Goal: Task Accomplishment & Management: Manage account settings

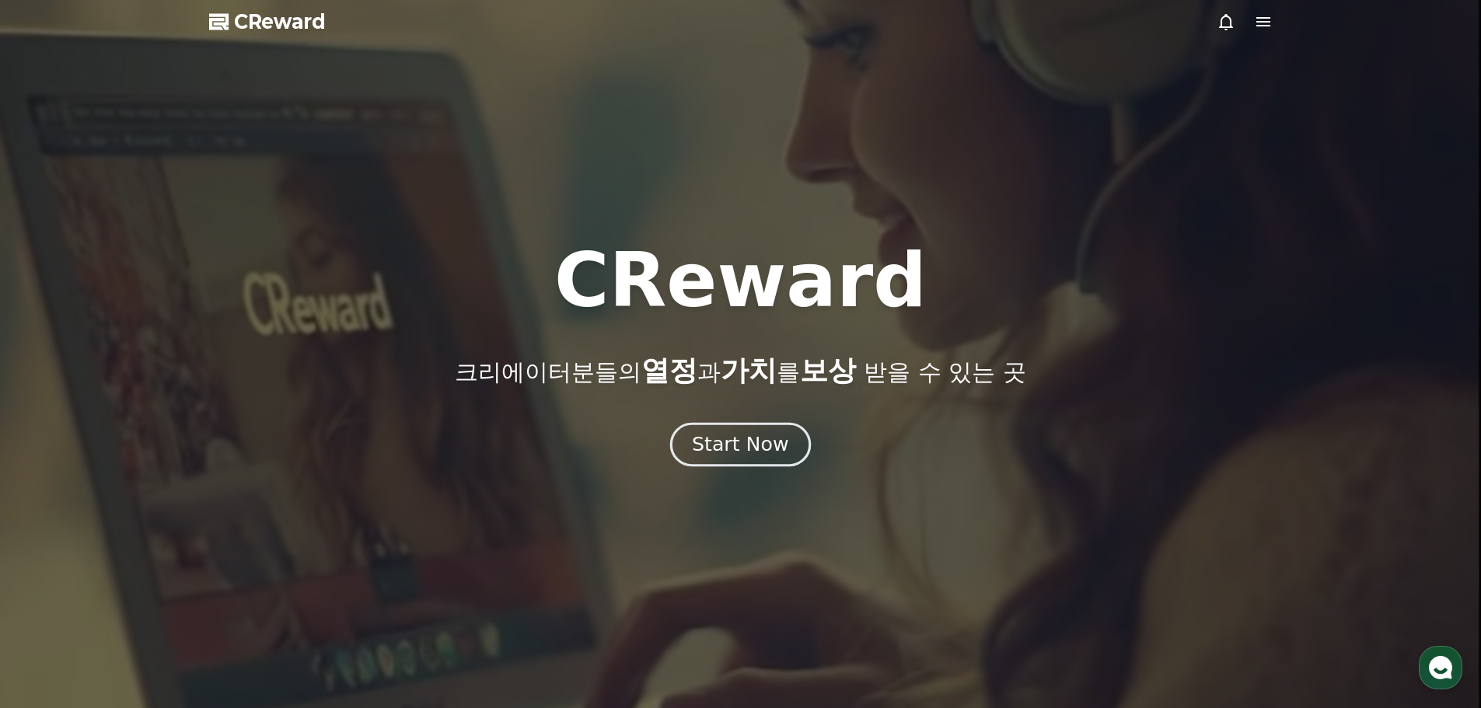
click at [771, 444] on div "Start Now" at bounding box center [740, 445] width 96 height 26
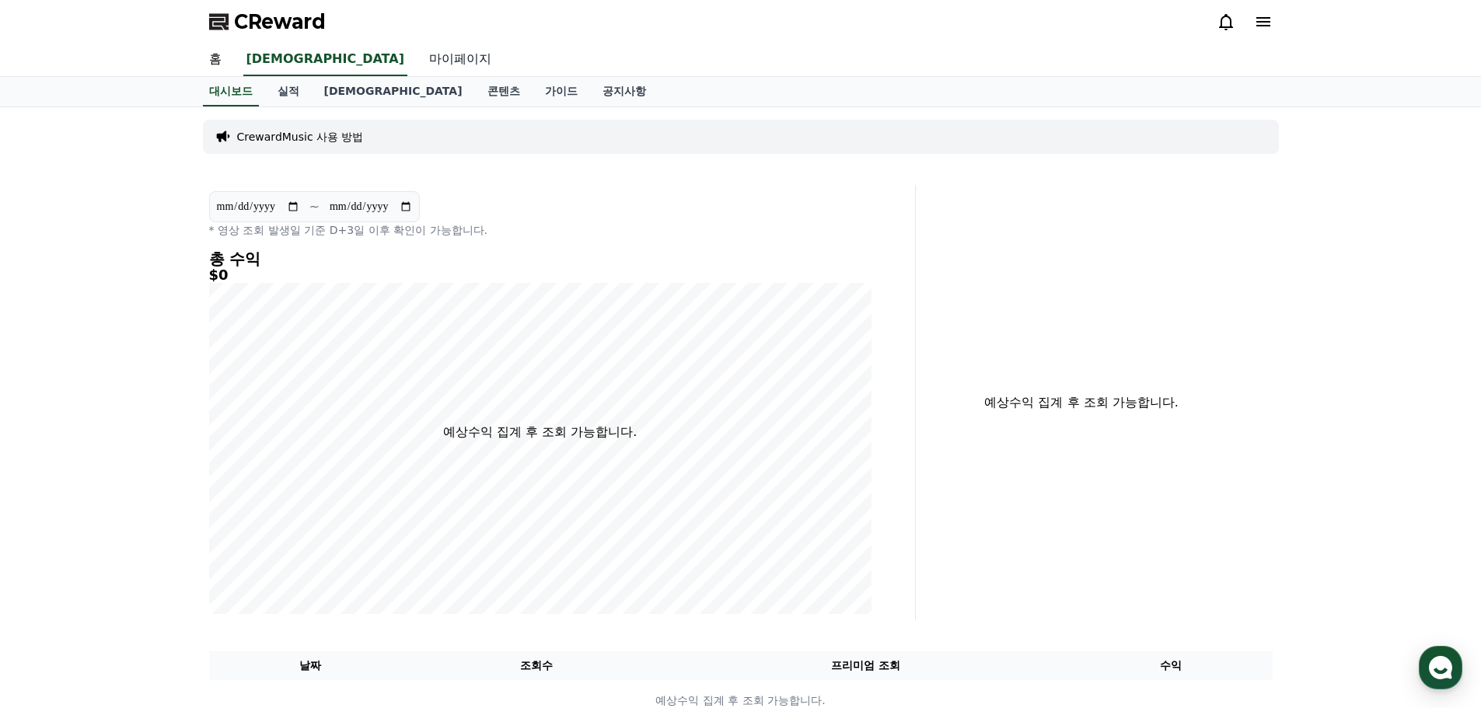
click at [417, 61] on link "마이페이지" at bounding box center [460, 60] width 87 height 33
select select "**********"
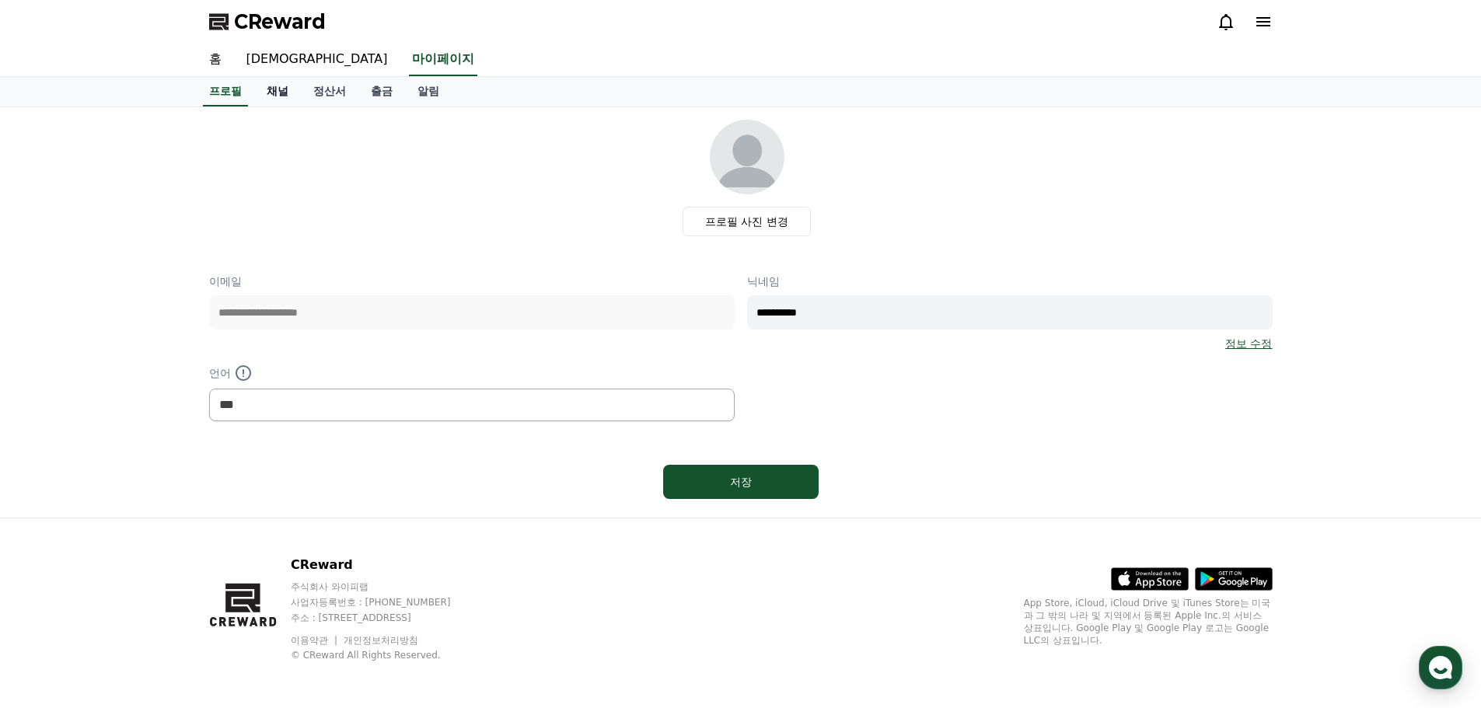
click at [281, 89] on link "채널" at bounding box center [277, 92] width 47 height 30
